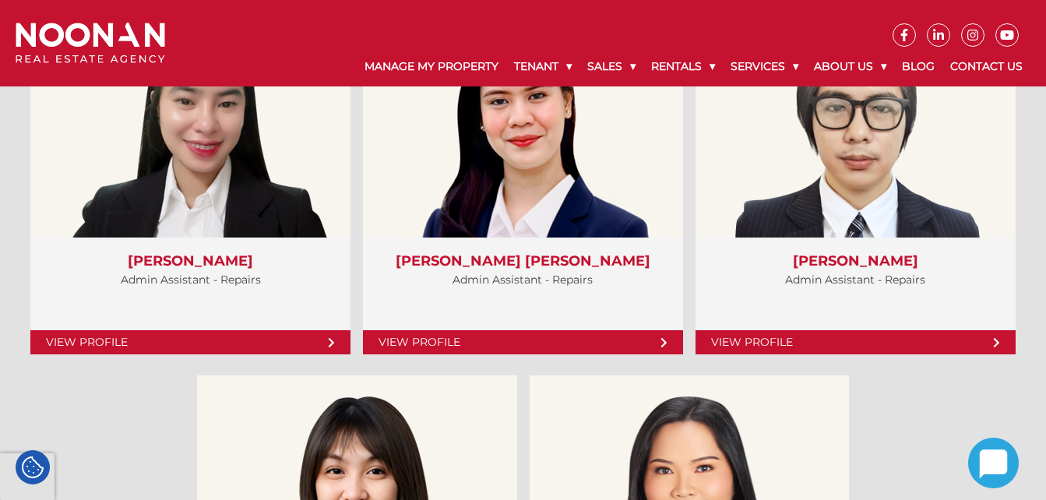
scroll to position [5716, 0]
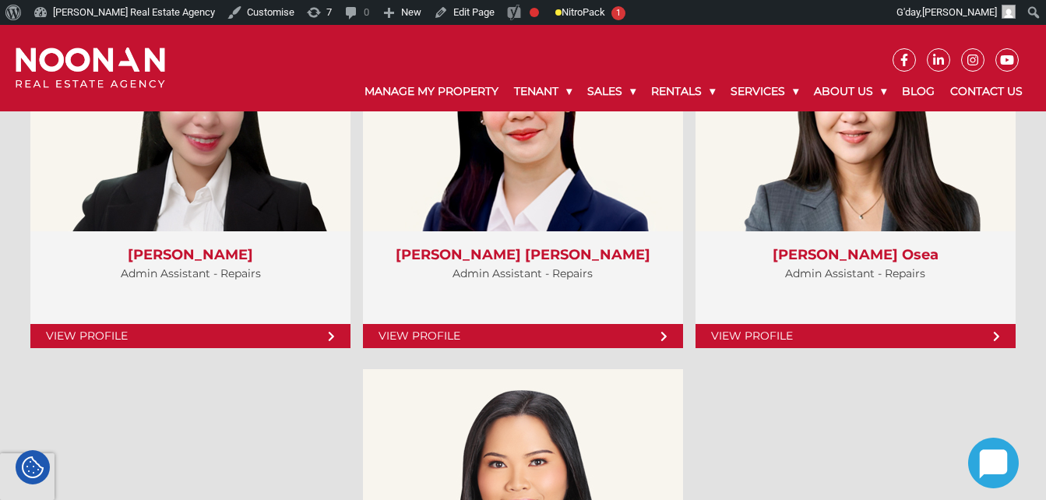
scroll to position [5923, 0]
